Goal: Transaction & Acquisition: Purchase product/service

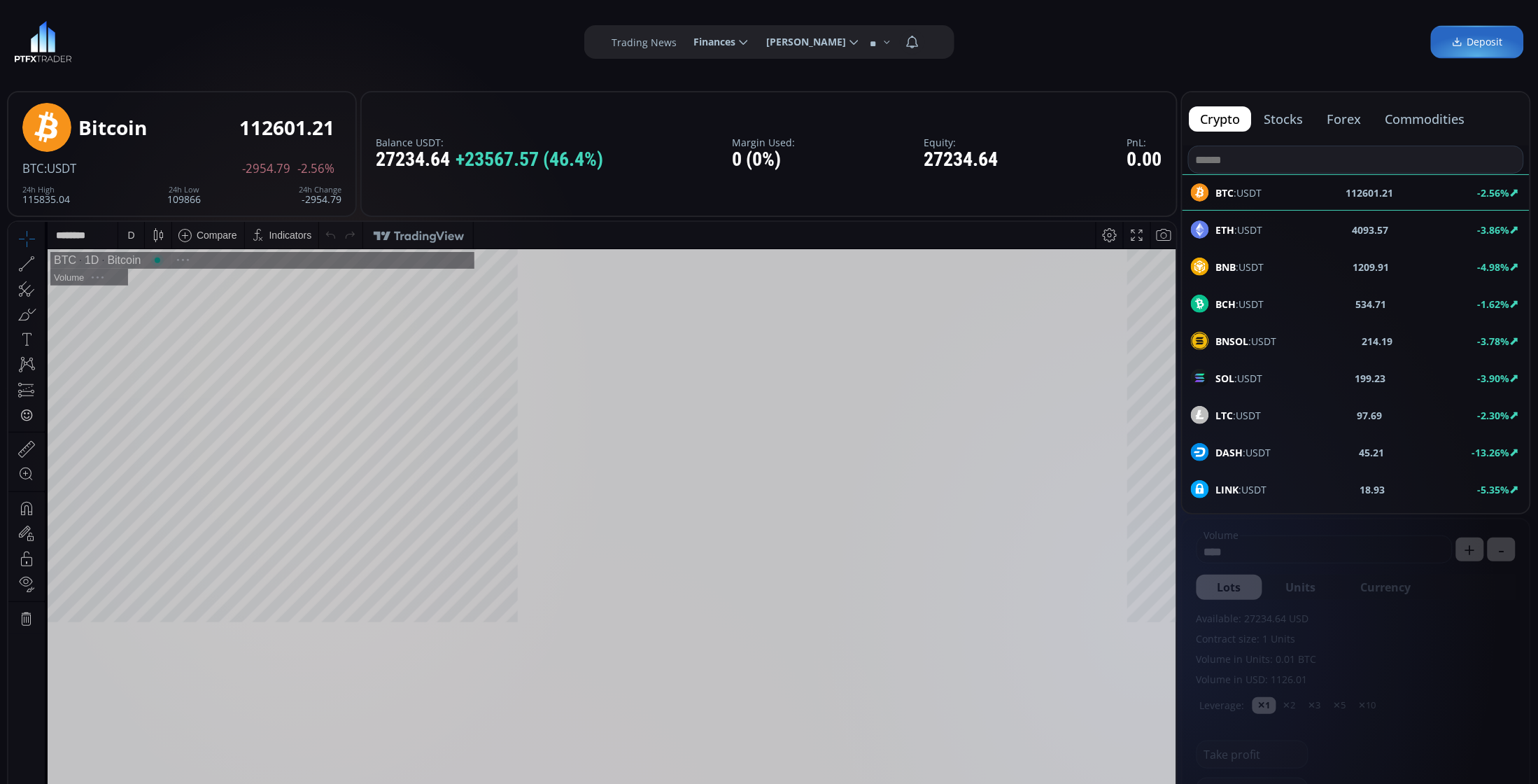
scroll to position [197, 0]
click at [1243, 416] on span "LTC :USDT" at bounding box center [1238, 415] width 46 height 15
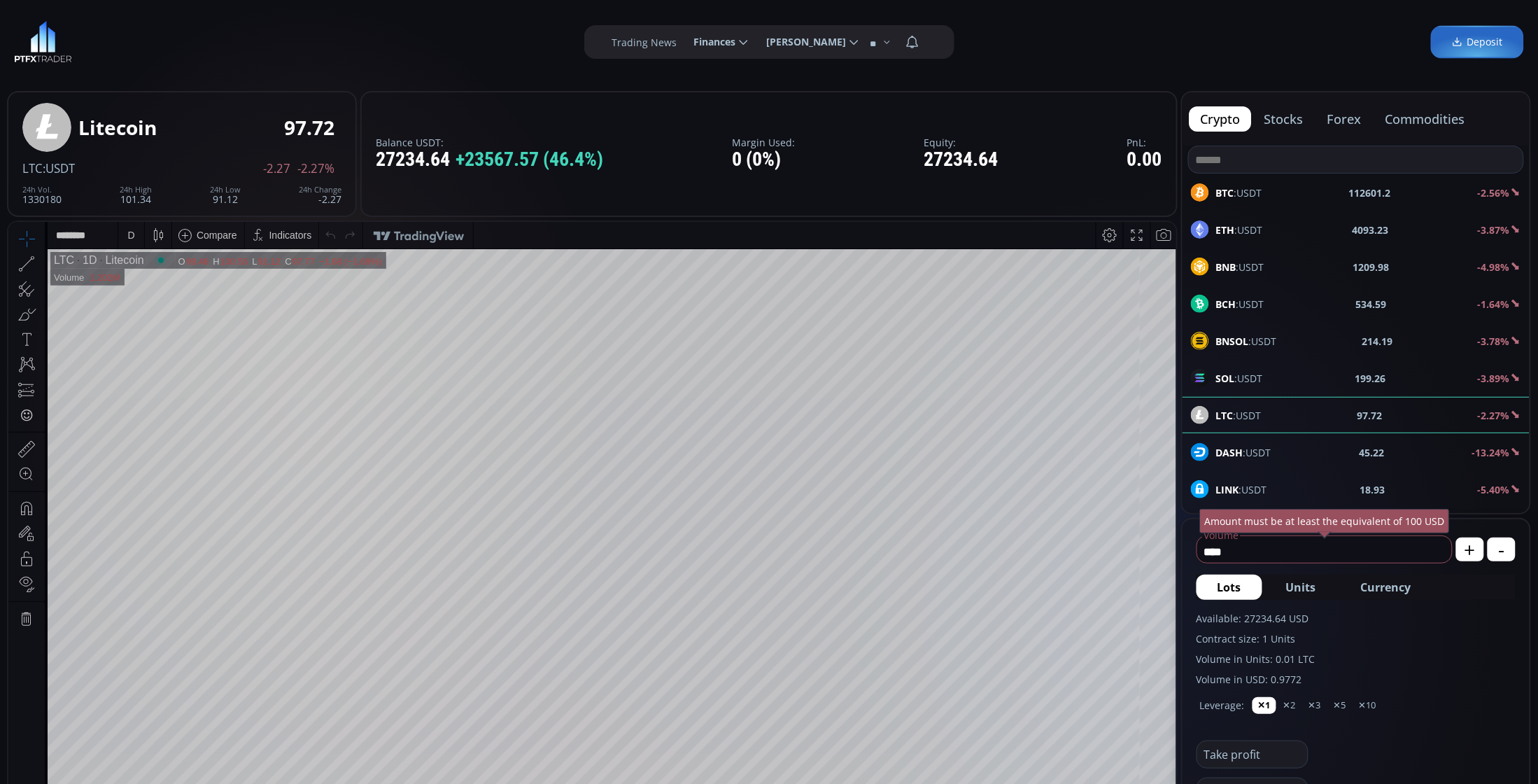
click at [126, 229] on div "D" at bounding box center [131, 234] width 12 height 27
click at [164, 278] on div "1 minute" at bounding box center [167, 286] width 98 height 22
